Goal: Task Accomplishment & Management: Complete application form

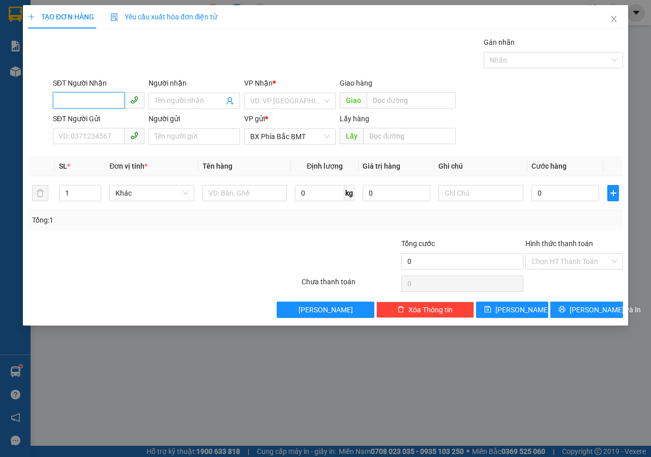
click at [67, 96] on input "SĐT Người Nhận" at bounding box center [89, 100] width 72 height 16
click at [105, 118] on div "0919742223 - tiến nghĩa 1b [PERSON_NAME]" at bounding box center [130, 121] width 143 height 11
type input "0919742223"
type input "tiến nghĩa 1b [PERSON_NAME]"
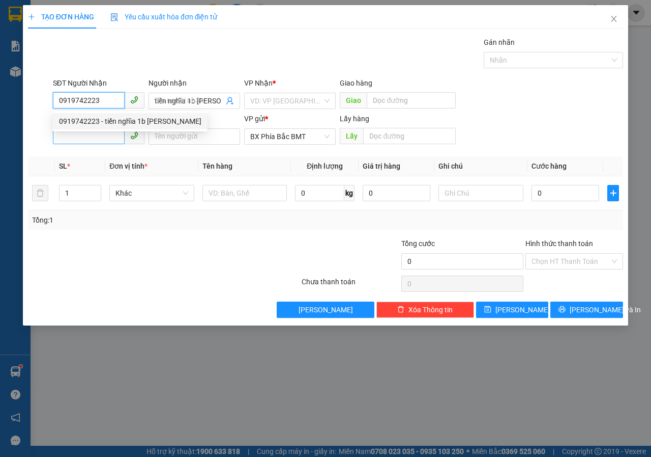
type input "40.000"
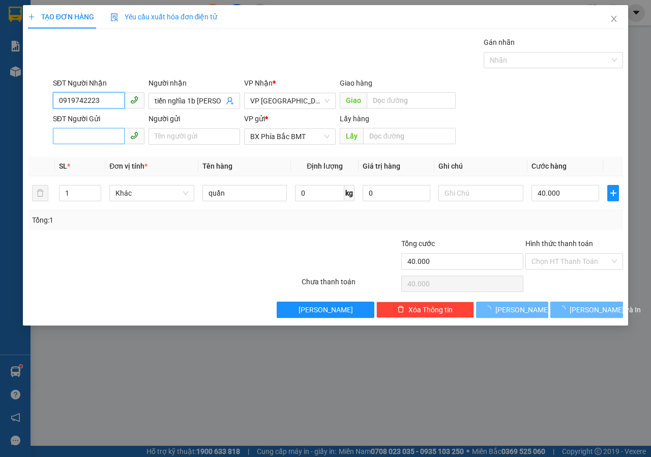
type input "0919742223"
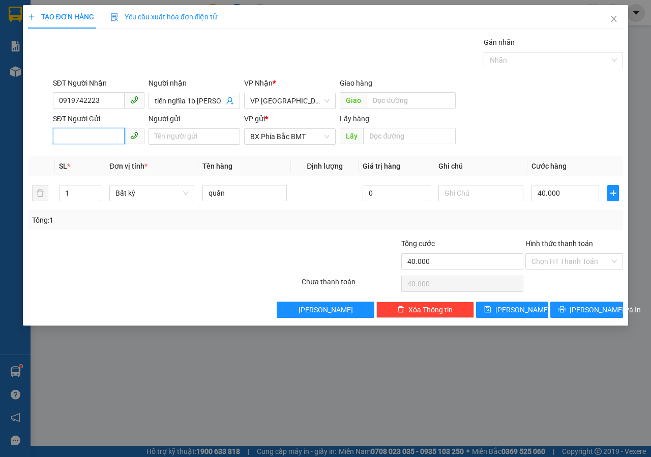
click at [88, 132] on input "SĐT Người Gửi" at bounding box center [89, 136] width 72 height 16
click at [84, 158] on div "0932860535 - [GEOGRAPHIC_DATA]" at bounding box center [116, 156] width 115 height 11
type input "0932860535"
type input "[PERSON_NAME]"
type input "bmt"
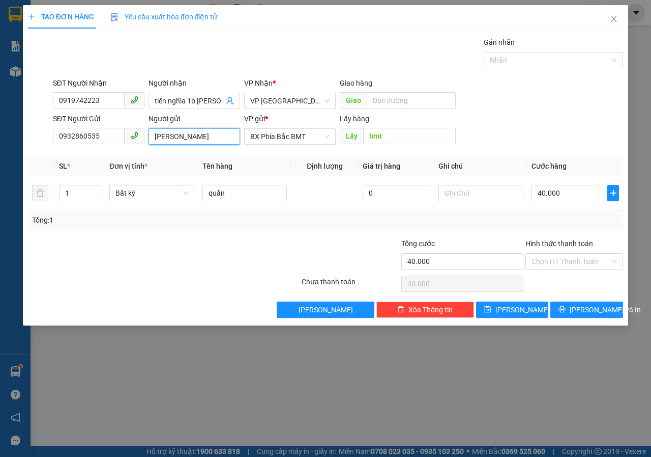
click at [182, 133] on input "[PERSON_NAME]" at bounding box center [195, 136] width 92 height 16
type input "[PERSON_NAME](81 [PERSON_NAME])"
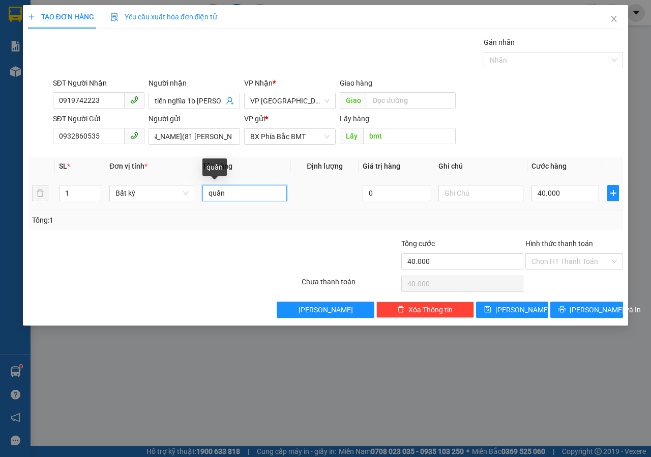
click at [235, 198] on input "quần" at bounding box center [245, 193] width 85 height 16
type input "q"
type input "KHÔ BÒ"
click at [549, 260] on input "Hình thức thanh toán" at bounding box center [571, 260] width 78 height 15
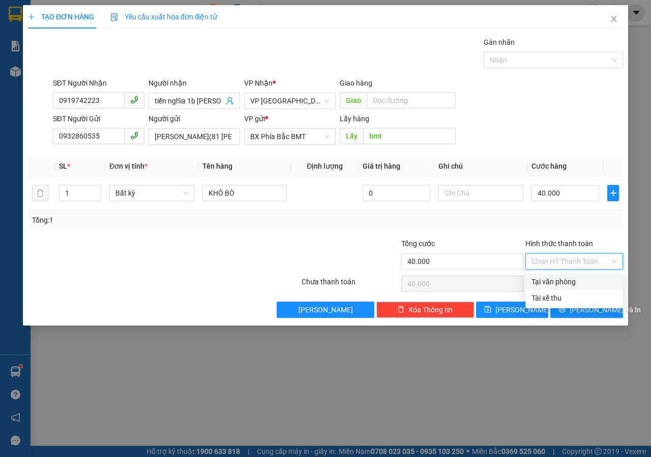
click at [554, 282] on div "Tại văn phòng" at bounding box center [575, 281] width 86 height 11
type input "0"
click at [591, 307] on span "[PERSON_NAME] và In" at bounding box center [605, 309] width 71 height 11
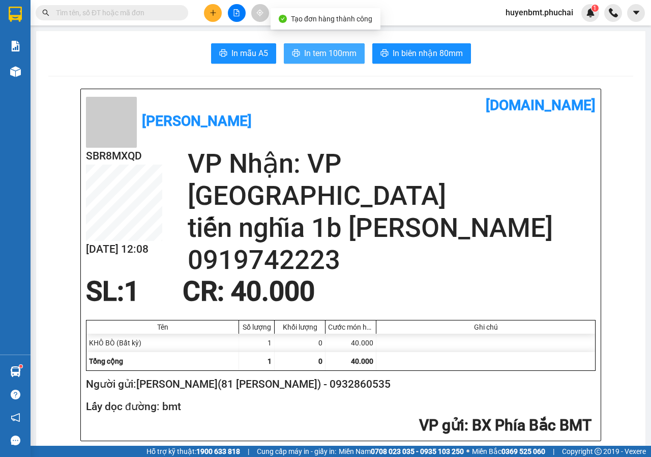
click at [322, 46] on button "In tem 100mm" at bounding box center [324, 53] width 81 height 20
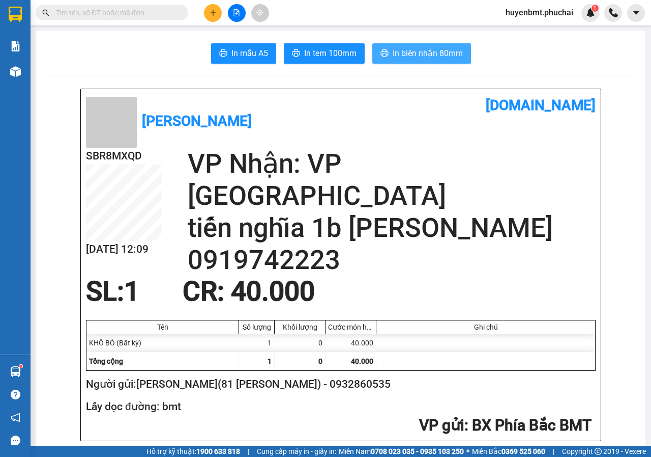
click at [417, 54] on span "In biên nhận 80mm" at bounding box center [428, 53] width 70 height 13
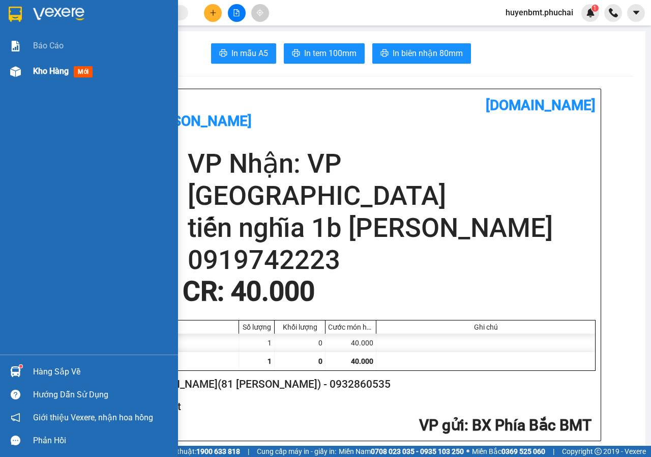
click at [14, 71] on img at bounding box center [15, 71] width 11 height 11
